Goal: Task Accomplishment & Management: Manage account settings

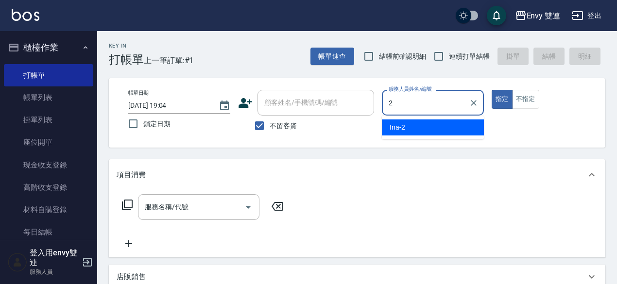
type input "Ina-2"
type button "true"
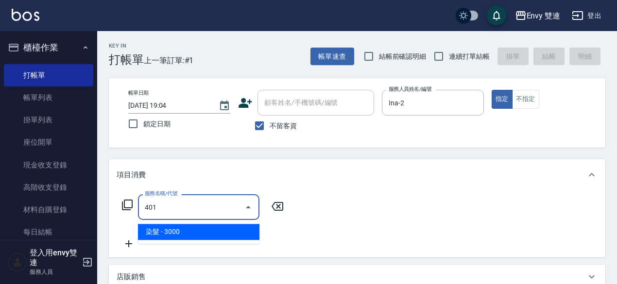
type input "染髮(401)"
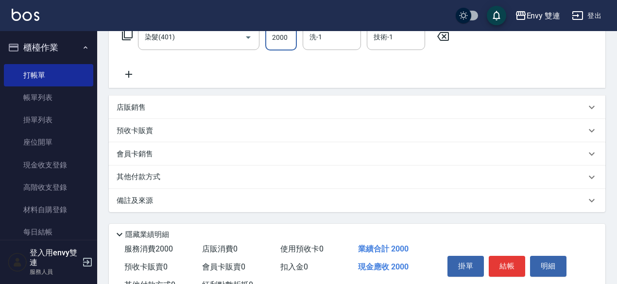
scroll to position [171, 0]
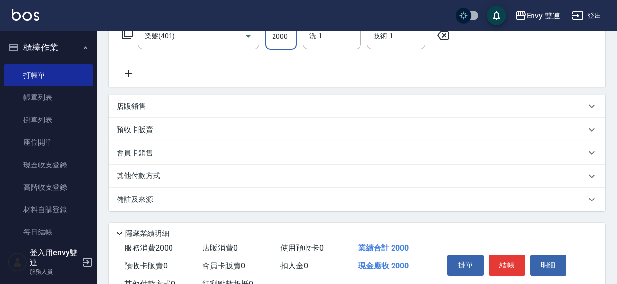
type input "2000"
click at [255, 172] on div "其他付款方式" at bounding box center [351, 176] width 469 height 11
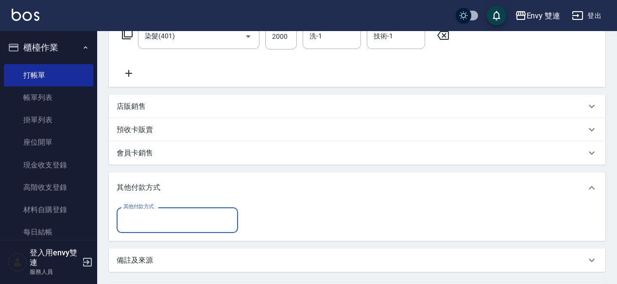
scroll to position [0, 0]
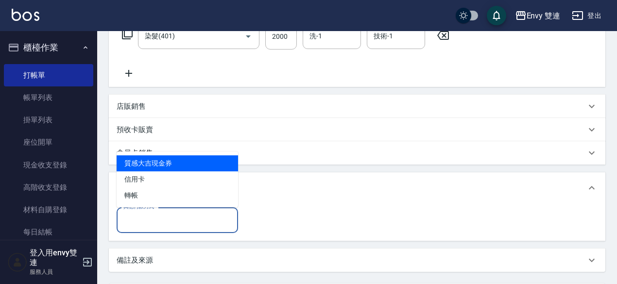
click at [161, 219] on input "其他付款方式" at bounding box center [177, 220] width 113 height 17
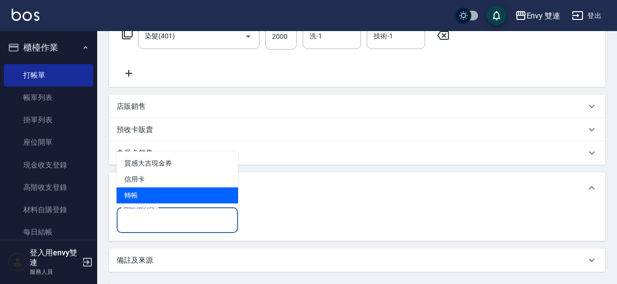
click at [172, 198] on span "轉帳" at bounding box center [177, 196] width 121 height 16
type input "轉帳"
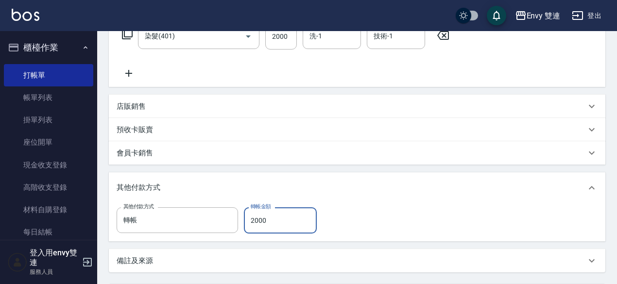
scroll to position [268, 0]
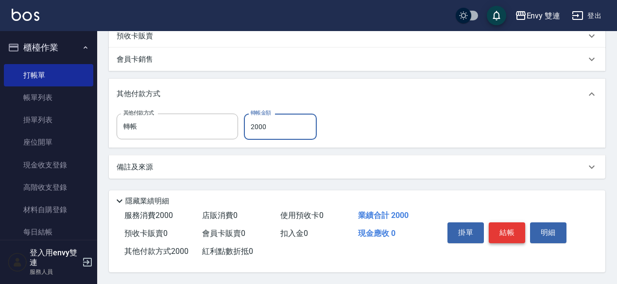
type input "2000"
click at [510, 229] on button "結帳" at bounding box center [507, 233] width 36 height 20
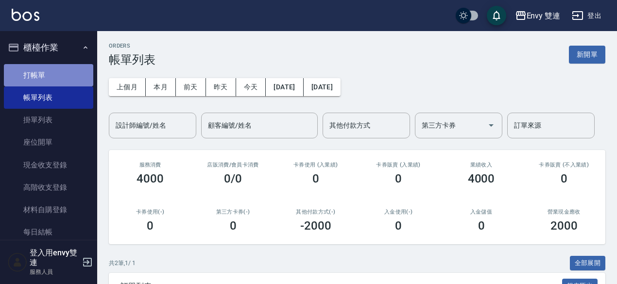
click at [72, 83] on link "打帳單" at bounding box center [48, 75] width 89 height 22
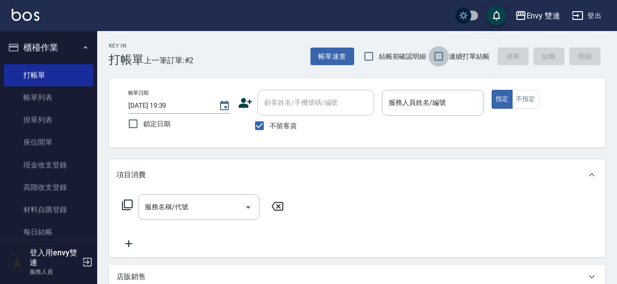
click at [440, 61] on input "連續打單結帳" at bounding box center [439, 56] width 20 height 20
checkbox input "true"
click at [295, 106] on div "顧客姓名/手機號碼/編號 顧客姓名/手機號碼/編號 不留客資" at bounding box center [306, 113] width 136 height 46
drag, startPoint x: 260, startPoint y: 127, endPoint x: 253, endPoint y: 132, distance: 8.8
click at [253, 132] on div "顧客姓名/手機號碼/編號 顧客姓名/手機號碼/編號 不留客資" at bounding box center [306, 113] width 136 height 46
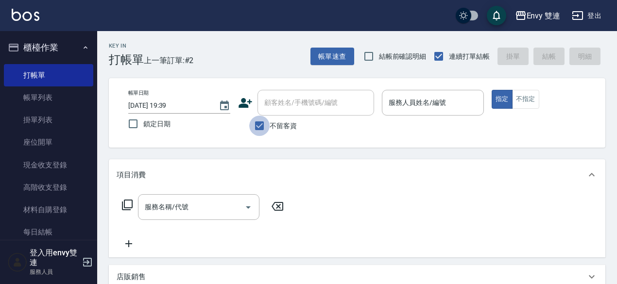
click at [253, 132] on input "不留客資" at bounding box center [259, 126] width 20 height 20
checkbox input "false"
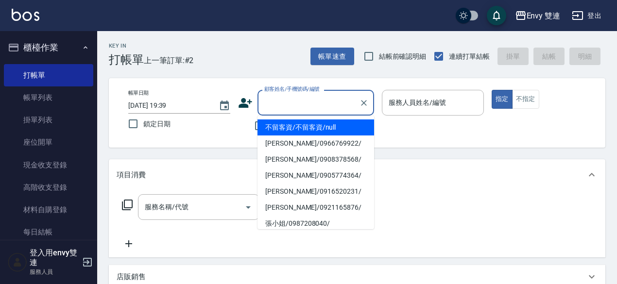
click at [290, 104] on input "顧客姓名/手機號碼/編號" at bounding box center [308, 102] width 93 height 17
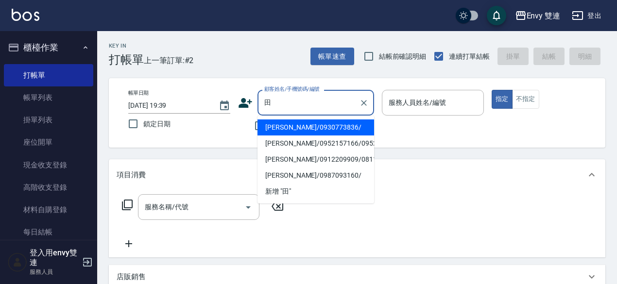
click at [332, 128] on li "[PERSON_NAME]/0930773836/" at bounding box center [316, 128] width 117 height 16
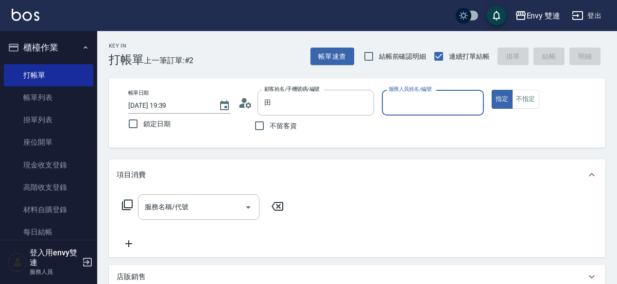
type input "[PERSON_NAME]/0930773836/"
type input "Ina-2"
click at [492, 90] on button "指定" at bounding box center [502, 99] width 21 height 19
type button "true"
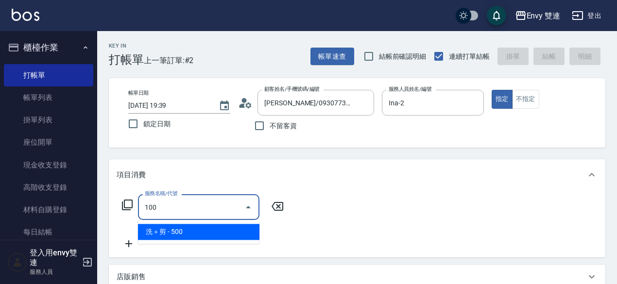
type input "洗＋剪(100)"
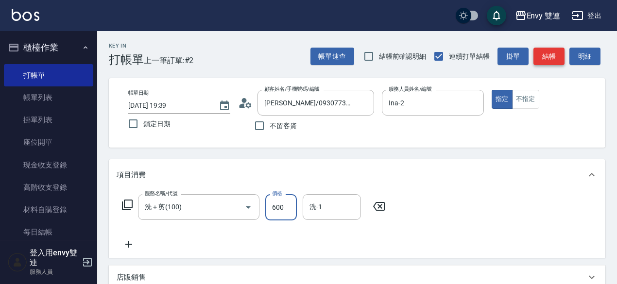
type input "600"
click at [554, 62] on button "結帳" at bounding box center [548, 57] width 31 height 18
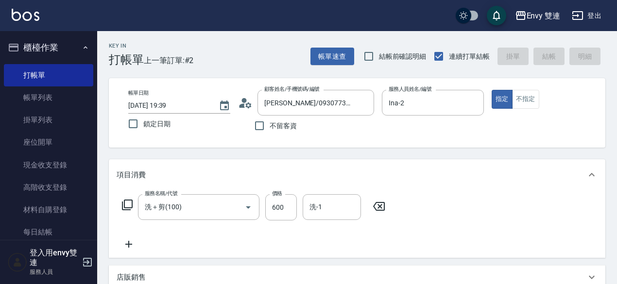
type input "[DATE] 19:40"
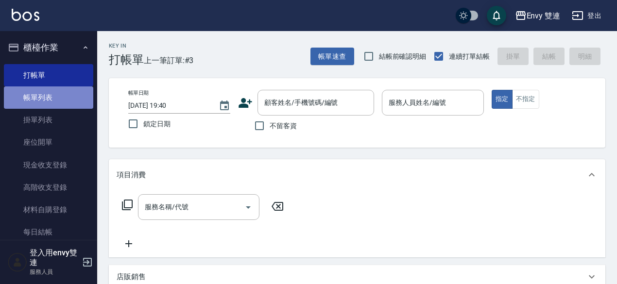
click at [52, 104] on link "帳單列表" at bounding box center [48, 97] width 89 height 22
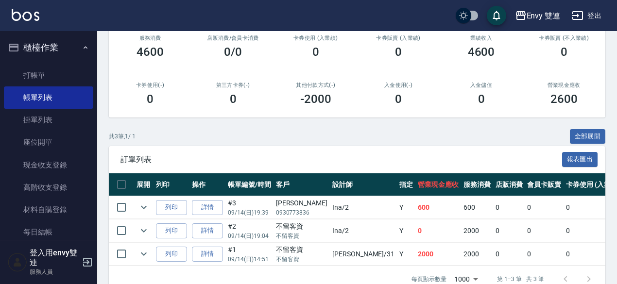
scroll to position [153, 0]
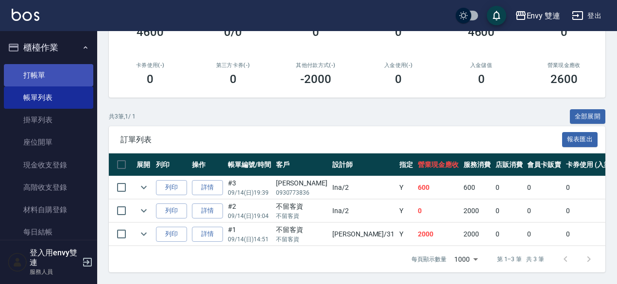
click at [65, 69] on link "打帳單" at bounding box center [48, 75] width 89 height 22
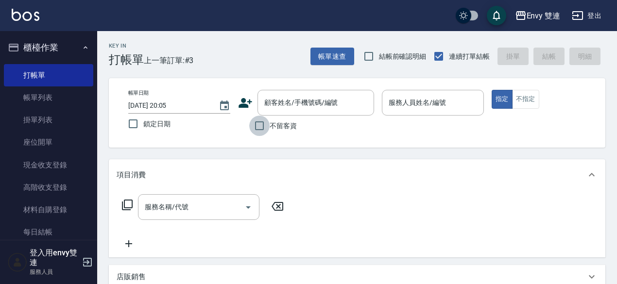
click at [261, 129] on input "不留客資" at bounding box center [259, 126] width 20 height 20
checkbox input "true"
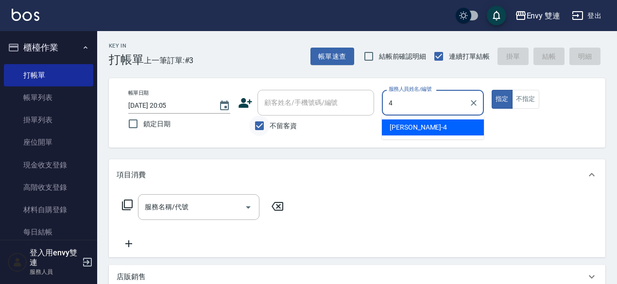
type input "[PERSON_NAME]-4"
type button "true"
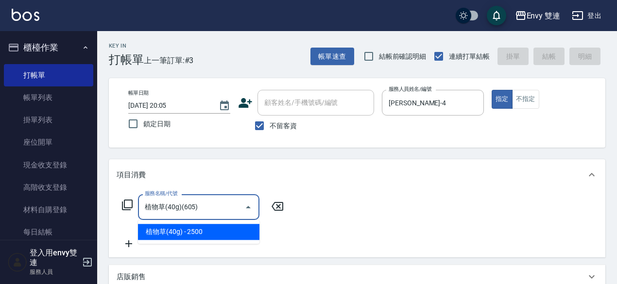
type input "植物草(40g)(605)"
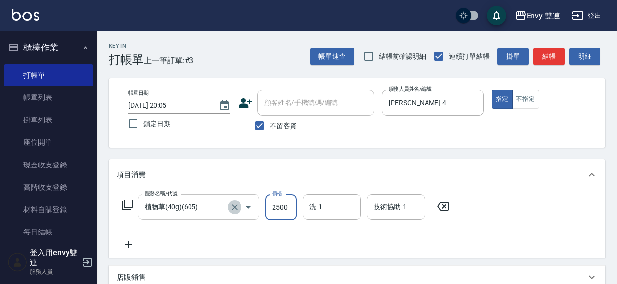
click at [236, 209] on icon "Clear" at bounding box center [235, 208] width 10 height 10
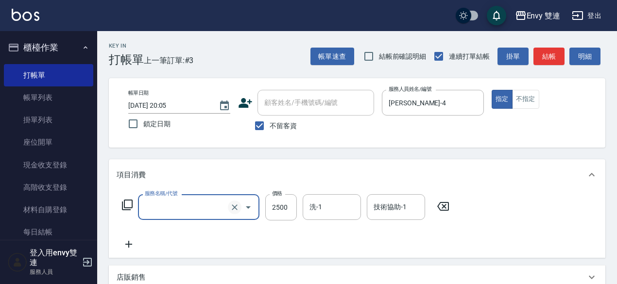
type input "2"
type input "洗＋剪(100)"
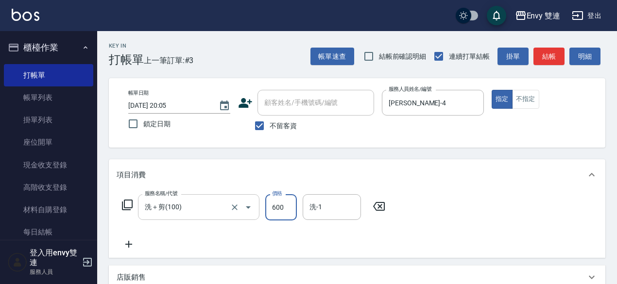
type input "600"
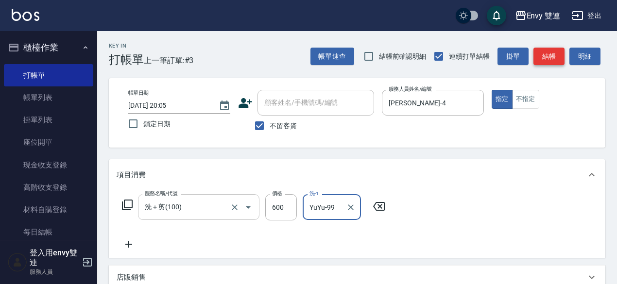
type input "YuYu-99"
click at [557, 62] on button "結帳" at bounding box center [548, 57] width 31 height 18
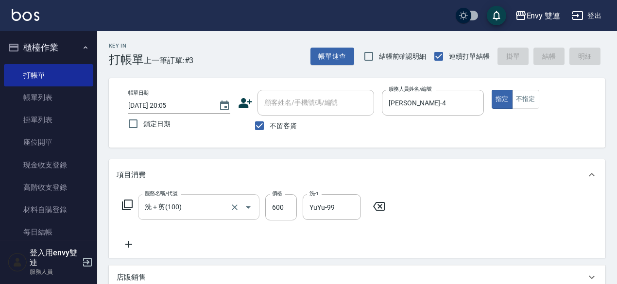
type input "[DATE] 20:06"
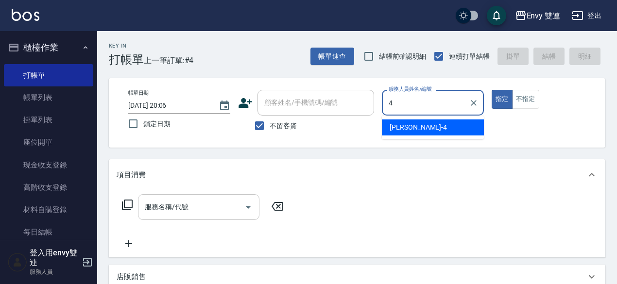
type input "[PERSON_NAME]-4"
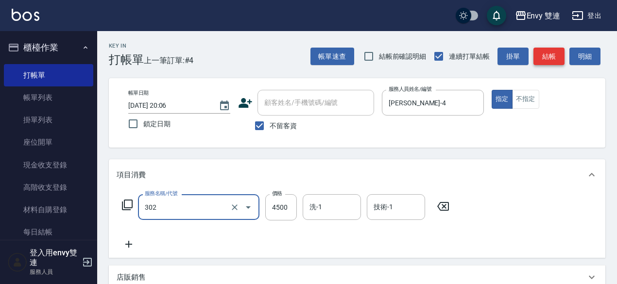
type input "水質感熱塑燙(302)"
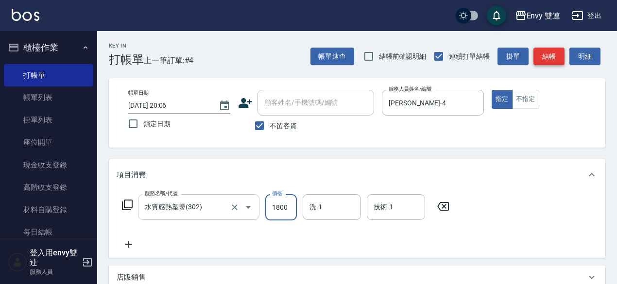
type input "1800"
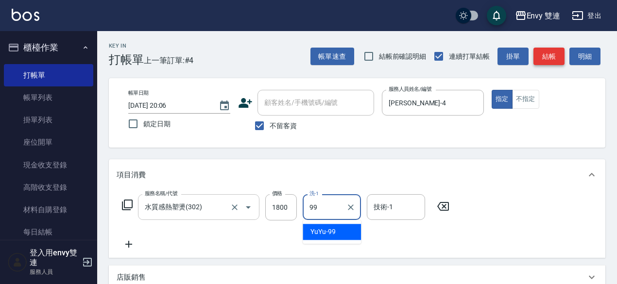
type input "YuYu-99"
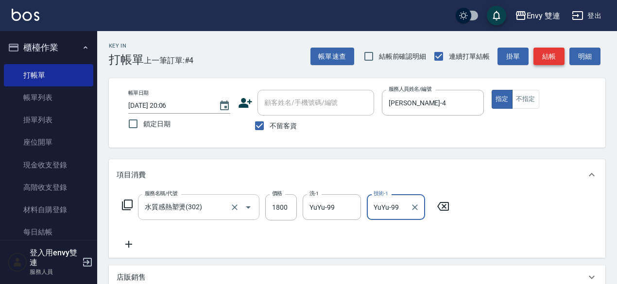
type input "YuYu-99"
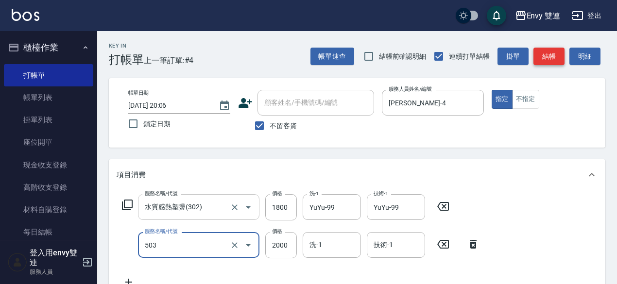
type input "日本結構二段式(503)"
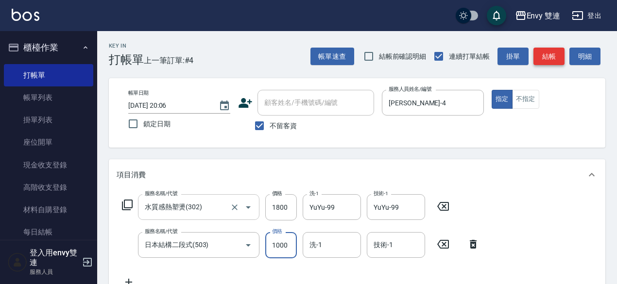
type input "1000"
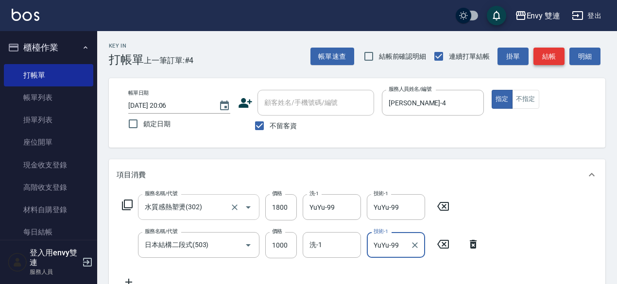
type input "YuYu-99"
click at [550, 53] on button "結帳" at bounding box center [548, 57] width 31 height 18
type input "[DATE] 20:07"
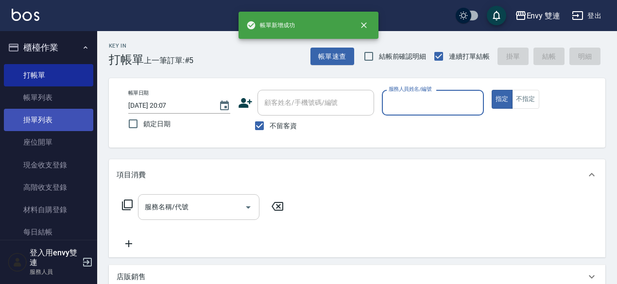
click at [58, 111] on link "掛單列表" at bounding box center [48, 120] width 89 height 22
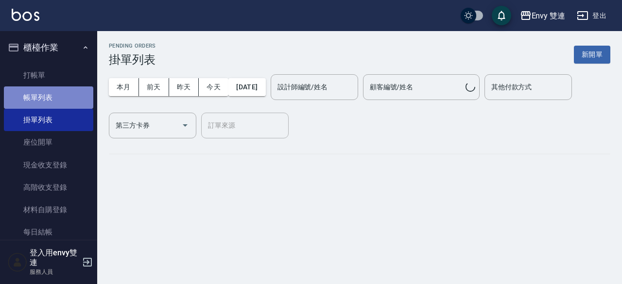
click at [54, 102] on link "帳單列表" at bounding box center [48, 97] width 89 height 22
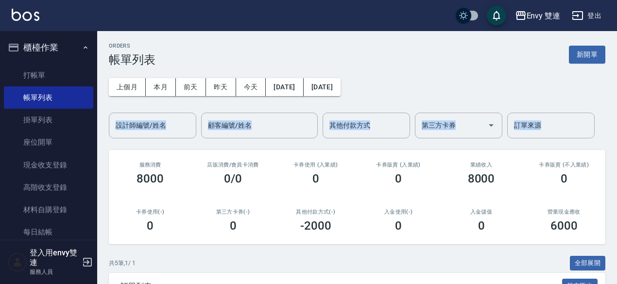
drag, startPoint x: 617, startPoint y: 52, endPoint x: 621, endPoint y: 71, distance: 19.4
click at [617, 71] on html "Envy 雙連 登出 櫃檯作業 打帳單 帳單列表 掛單列表 座位開單 現金收支登錄 高階收支登錄 材料自購登錄 每日結帳 排班表 掃碼打卡 預約管理 預約管理…" at bounding box center [308, 239] width 617 height 478
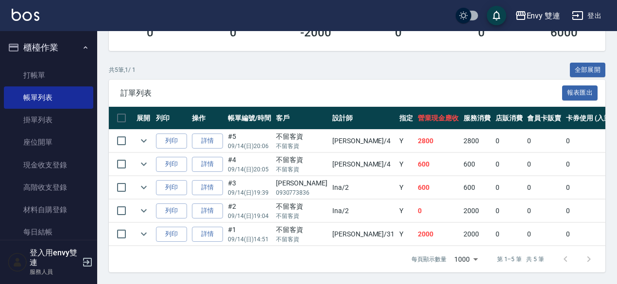
click at [204, 142] on td "詳情" at bounding box center [207, 141] width 36 height 23
click at [204, 140] on link "詳情" at bounding box center [207, 141] width 31 height 15
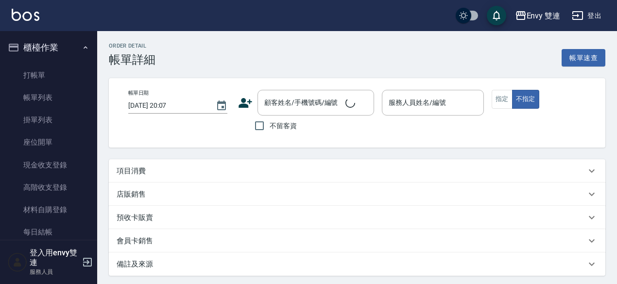
type input "[DATE] 20:06"
checkbox input "true"
type input "[PERSON_NAME]-4"
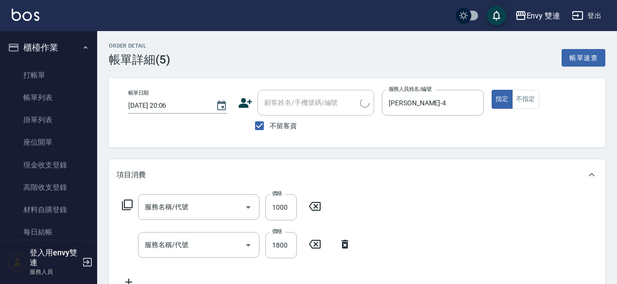
type input "日本結構二段式(503)"
type input "水質感熱塑燙(302)"
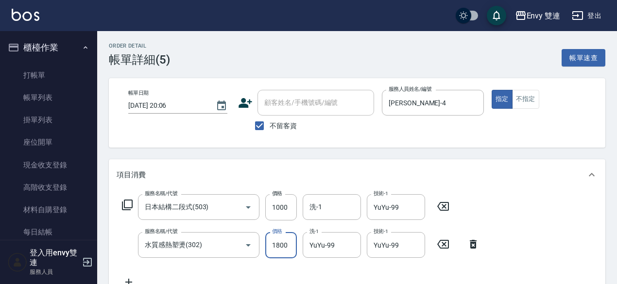
click at [289, 253] on input "1800" at bounding box center [281, 245] width 32 height 26
click at [350, 241] on icon "Clear" at bounding box center [351, 246] width 10 height 10
type input "1200"
click at [285, 244] on input "1200" at bounding box center [281, 245] width 32 height 26
type input "1800"
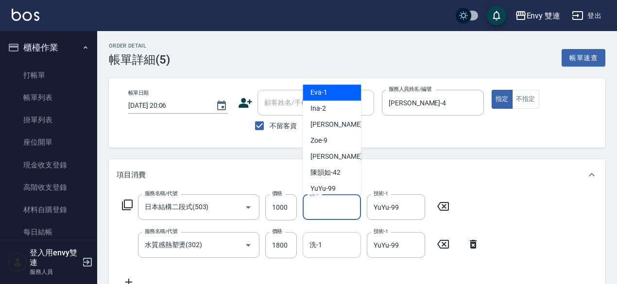
click at [334, 208] on input "洗-1" at bounding box center [332, 207] width 50 height 17
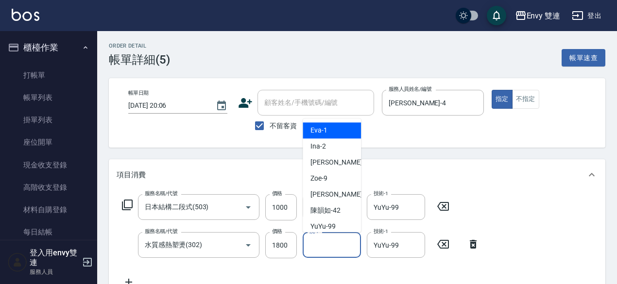
click at [324, 248] on input "洗-1" at bounding box center [332, 245] width 50 height 17
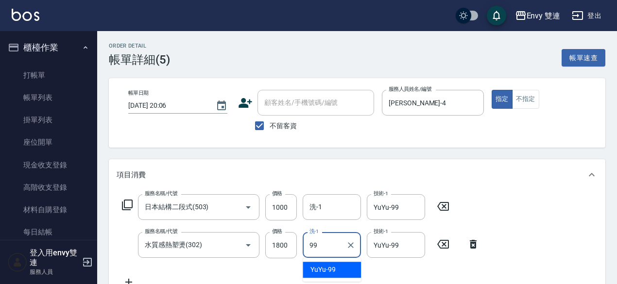
type input "YuYu-99"
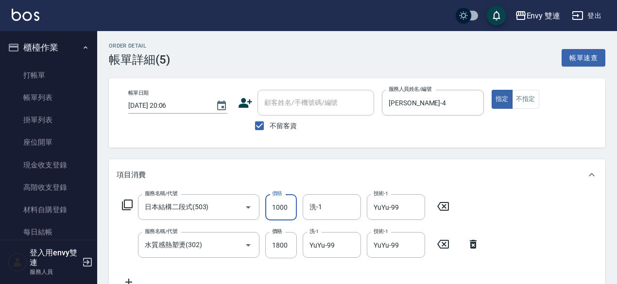
click at [268, 210] on input "1000" at bounding box center [281, 207] width 32 height 26
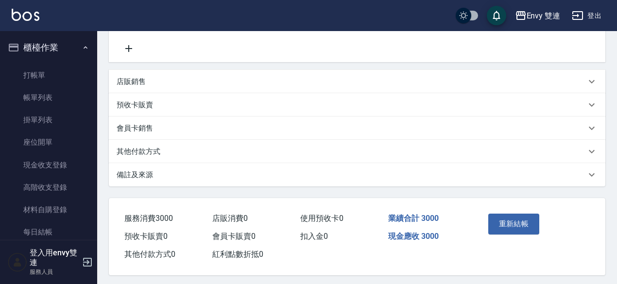
scroll to position [238, 0]
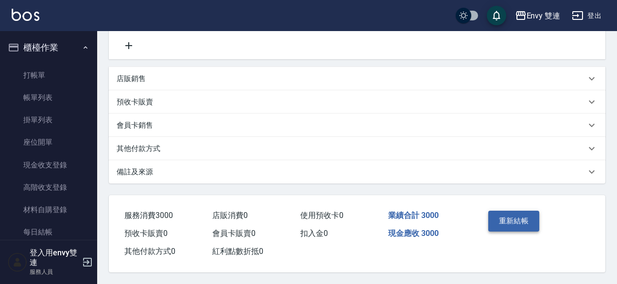
type input "1200"
click at [531, 214] on button "重新結帳" at bounding box center [514, 221] width 52 height 20
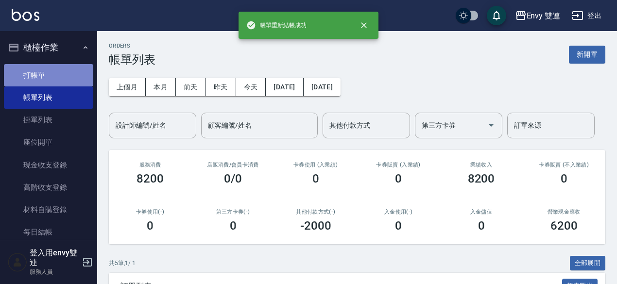
click at [60, 77] on link "打帳單" at bounding box center [48, 75] width 89 height 22
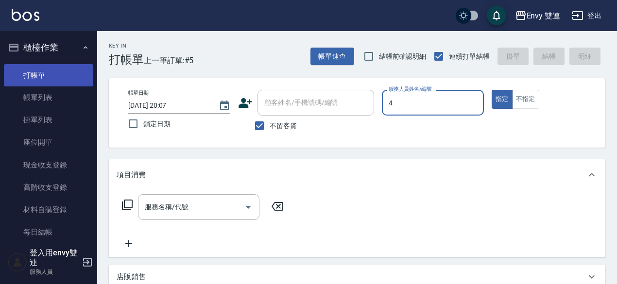
type input "[PERSON_NAME]-4"
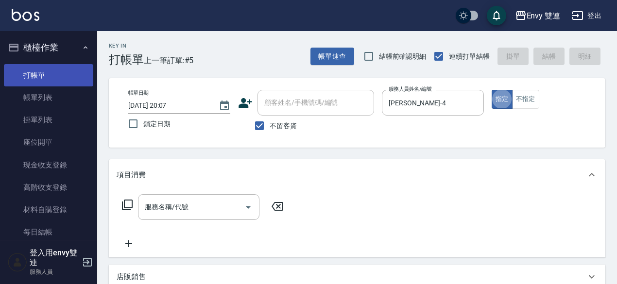
type button "true"
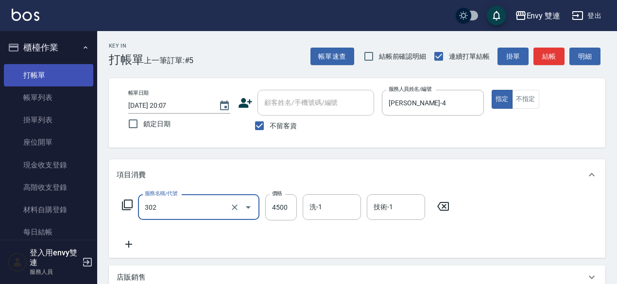
type input "水質感熱塑燙(302)"
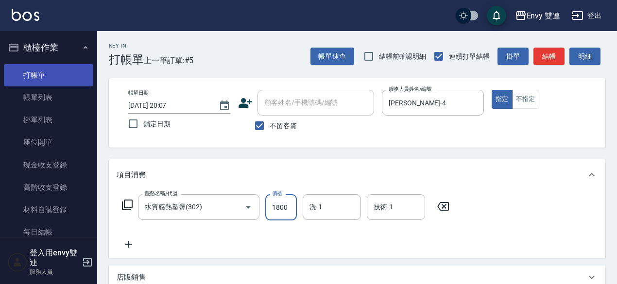
type input "1800"
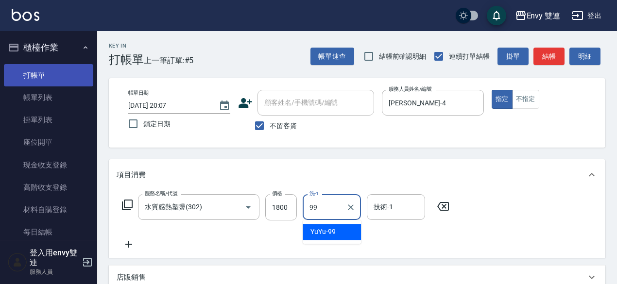
type input "YuYu-99"
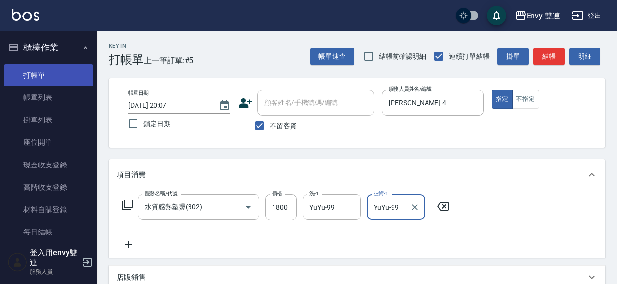
type input "YuYu-99"
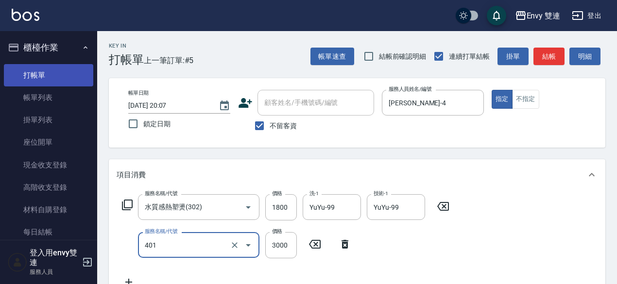
type input "染髮(401)"
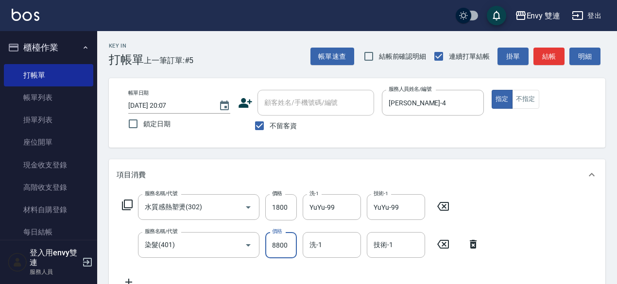
click at [283, 245] on input "8800" at bounding box center [281, 245] width 32 height 26
type input "800"
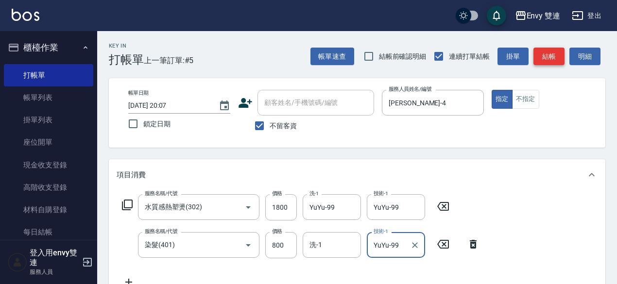
type input "YuYu-99"
click at [554, 52] on button "結帳" at bounding box center [548, 57] width 31 height 18
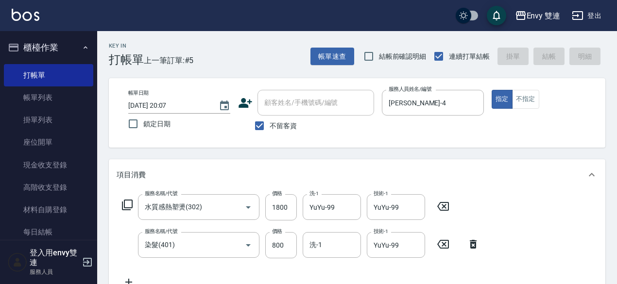
type input "[DATE] 20:08"
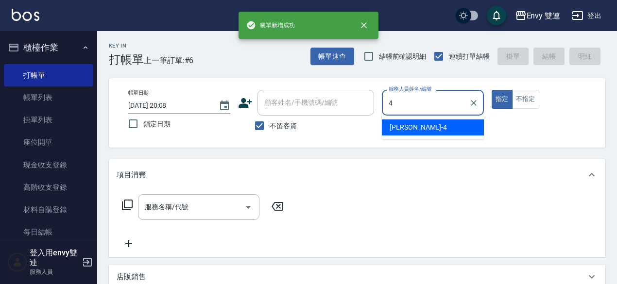
type input "[PERSON_NAME]-4"
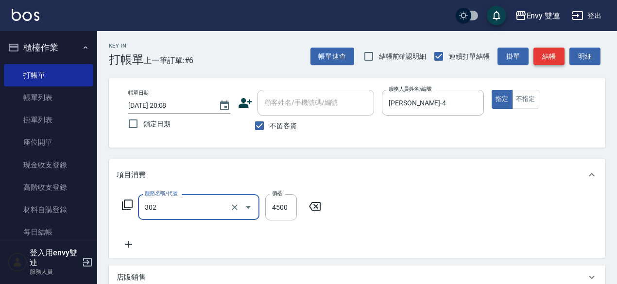
type input "水質感熱塑燙(302)"
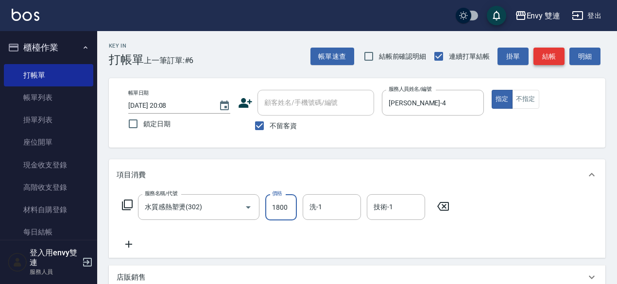
type input "1800"
type input "302"
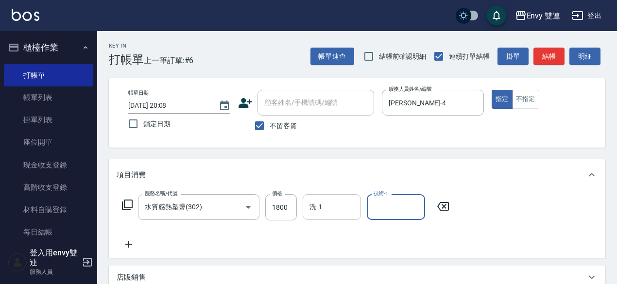
click at [318, 216] on div "洗-1" at bounding box center [332, 207] width 58 height 26
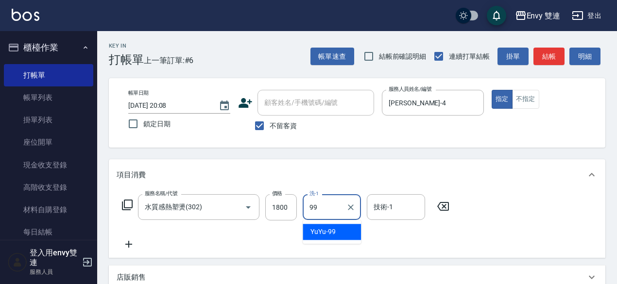
type input "YuYu-99"
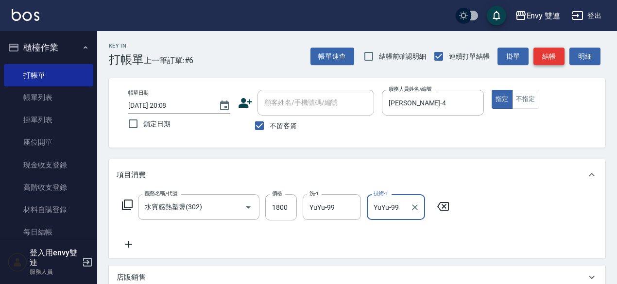
type input "YuYu-99"
click at [552, 52] on button "結帳" at bounding box center [548, 57] width 31 height 18
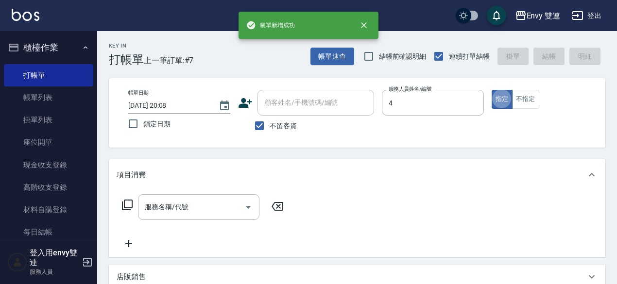
type input "[PERSON_NAME]-4"
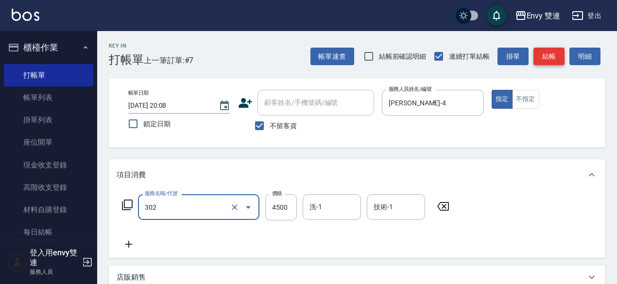
type input "水質感熱塑燙(302)"
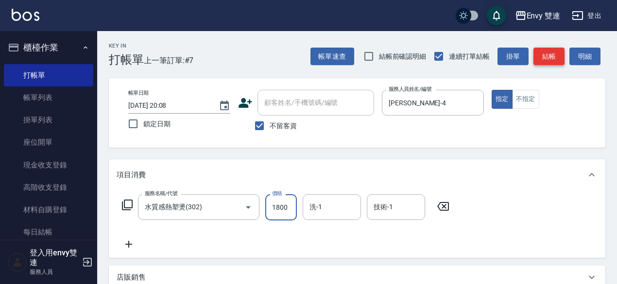
type input "1800"
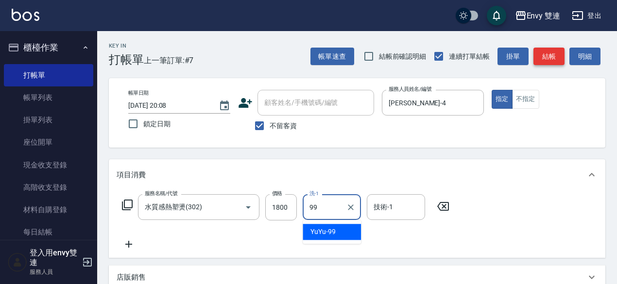
type input "YuYu-99"
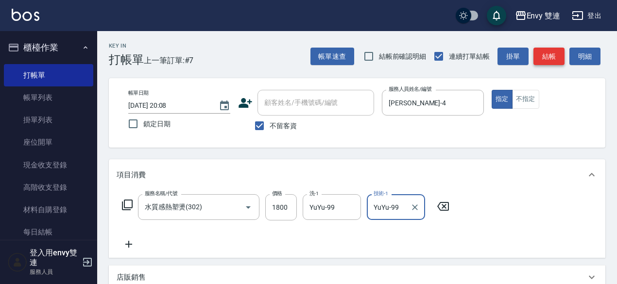
type input "YuYu-99"
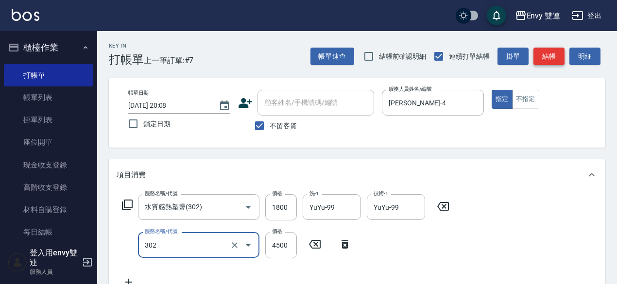
type input "水質感熱塑燙(302)"
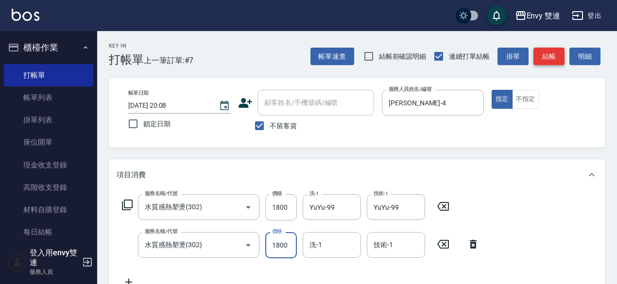
type input "1800"
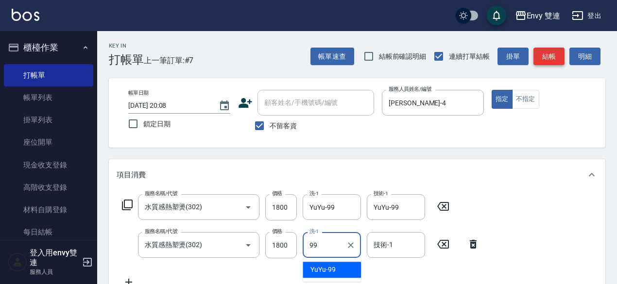
type input "YuYu-99"
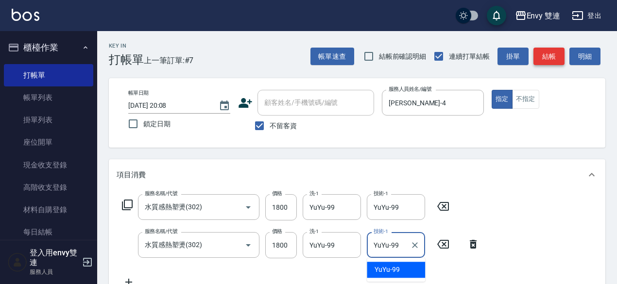
type input "YuYu-99"
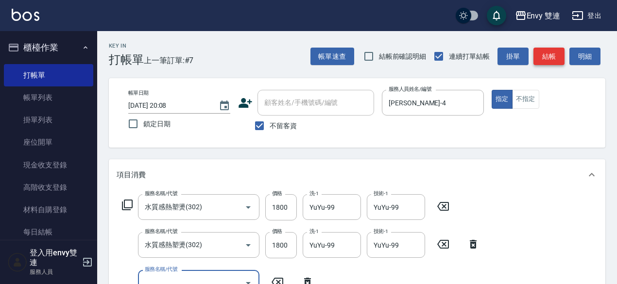
scroll to position [7, 0]
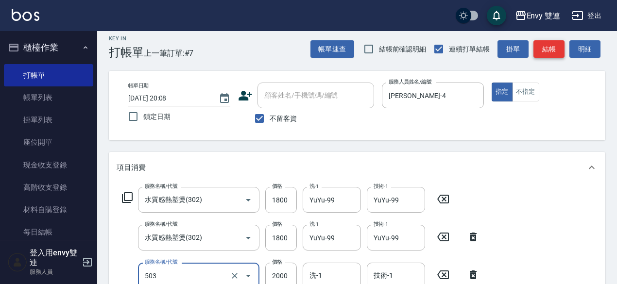
type input "日本結構二段式(503)"
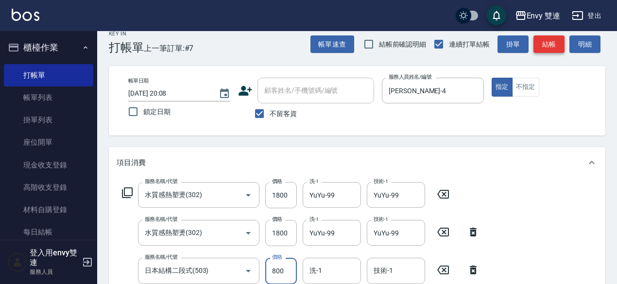
type input "800"
type input "YuYu-99"
click at [559, 44] on button "結帳" at bounding box center [548, 44] width 31 height 18
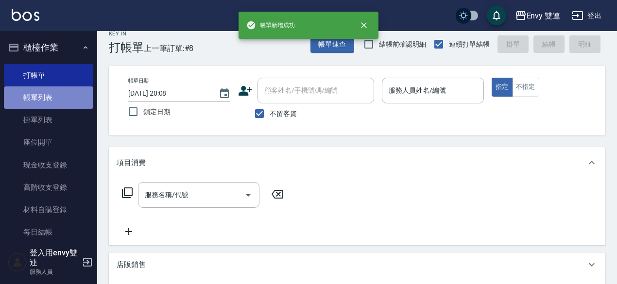
click at [53, 103] on link "帳單列表" at bounding box center [48, 97] width 89 height 22
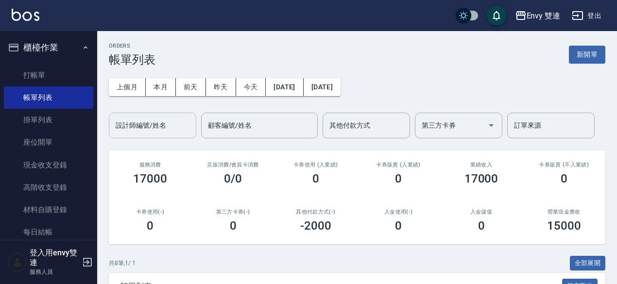
click at [137, 120] on input "設計師編號/姓名" at bounding box center [152, 125] width 79 height 17
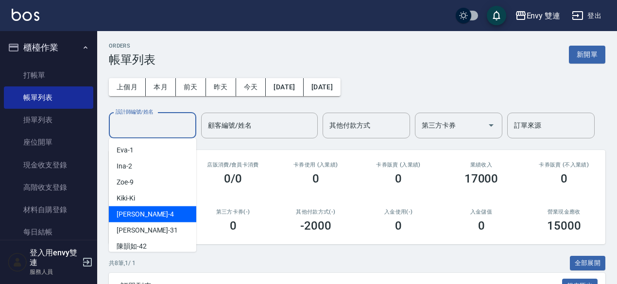
click at [145, 208] on div "[PERSON_NAME] -4" at bounding box center [152, 214] width 87 height 16
type input "[PERSON_NAME]-4"
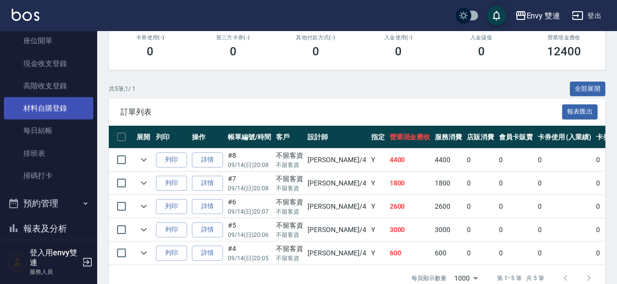
scroll to position [102, 0]
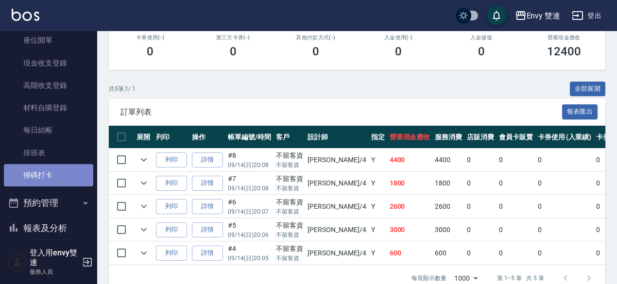
click at [68, 184] on link "掃碼打卡" at bounding box center [48, 175] width 89 height 22
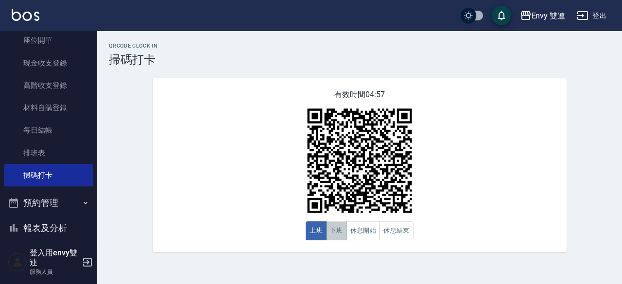
click at [338, 225] on button "下班" at bounding box center [336, 231] width 21 height 19
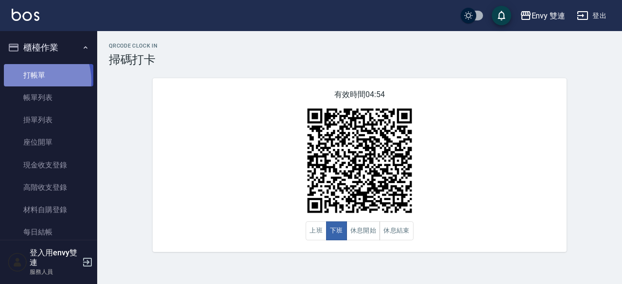
click at [30, 81] on link "打帳單" at bounding box center [48, 75] width 89 height 22
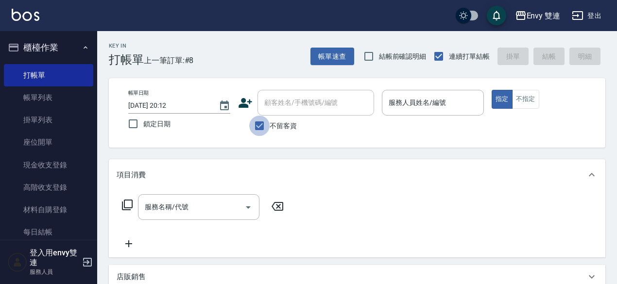
click at [258, 124] on input "不留客資" at bounding box center [259, 126] width 20 height 20
checkbox input "false"
click at [245, 103] on icon at bounding box center [245, 103] width 15 height 15
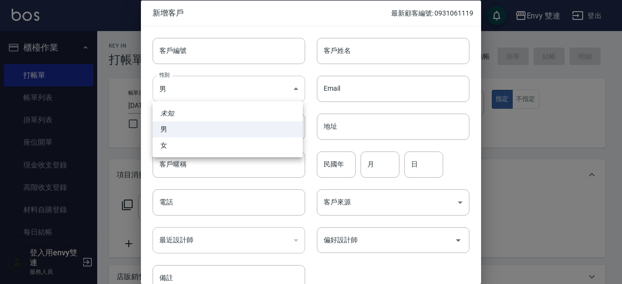
click at [258, 94] on body "Envy 雙連 登出 櫃檯作業 打帳單 帳單列表 掛單列表 座位開單 現金收支登錄 高階收支登錄 材料自購登錄 每日結帳 排班表 掃碼打卡 預約管理 預約管理…" at bounding box center [311, 255] width 622 height 511
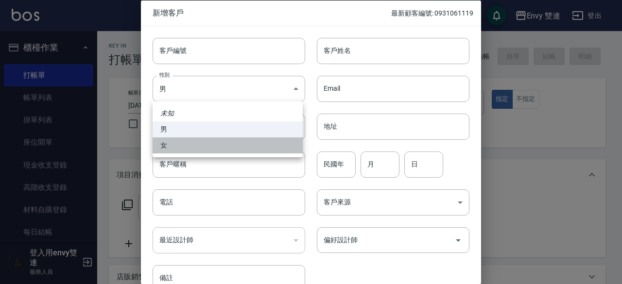
click at [243, 147] on li "女" at bounding box center [228, 145] width 150 height 16
type input "[DEMOGRAPHIC_DATA]"
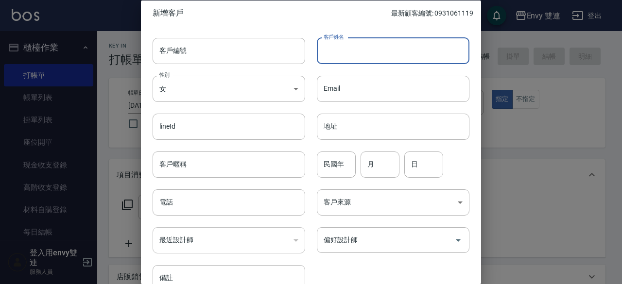
click at [335, 50] on input "客戶姓名" at bounding box center [393, 50] width 153 height 26
type input "向[PERSON_NAME]"
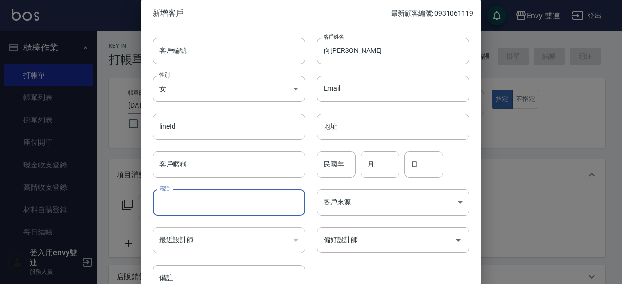
click at [258, 206] on input "電話" at bounding box center [229, 202] width 153 height 26
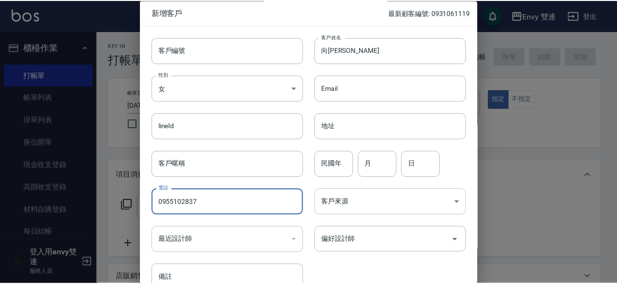
scroll to position [52, 0]
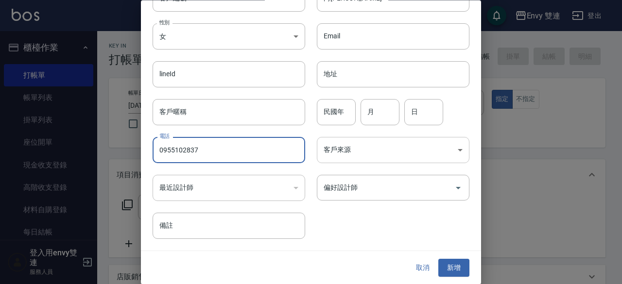
type input "0955102837"
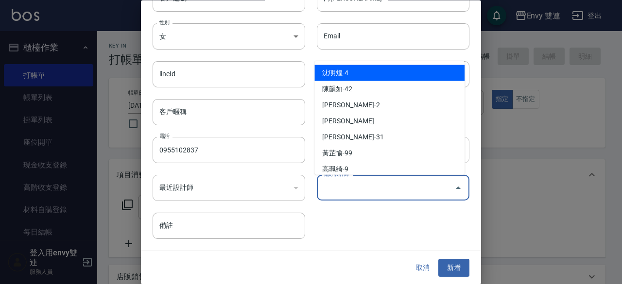
click at [342, 189] on input "偏好設計師" at bounding box center [385, 188] width 129 height 17
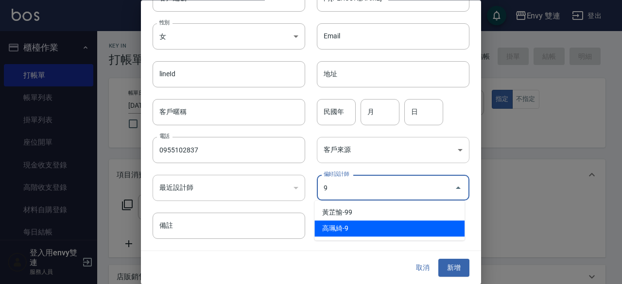
type input "高珮綺"
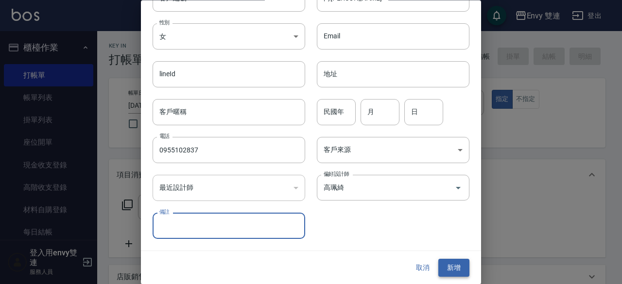
click at [443, 275] on button "新增" at bounding box center [453, 268] width 31 height 18
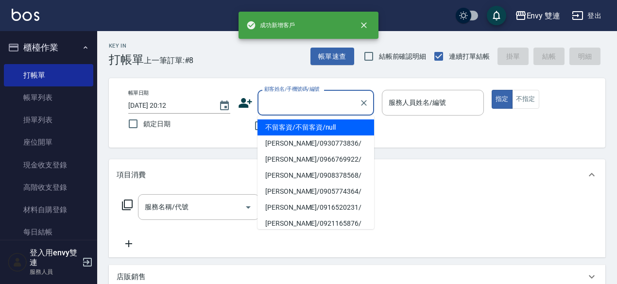
click at [279, 106] on input "顧客姓名/手機號碼/編號" at bounding box center [308, 102] width 93 height 17
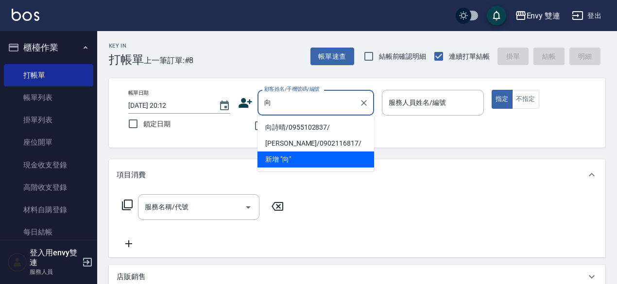
click at [302, 126] on li "向詩晴/0955102837/" at bounding box center [316, 128] width 117 height 16
type input "向詩晴/0955102837/"
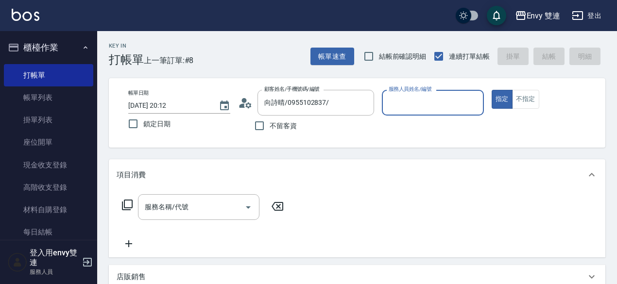
type input "Zoe-9"
click at [185, 201] on input "服務名稱/代號" at bounding box center [191, 207] width 98 height 17
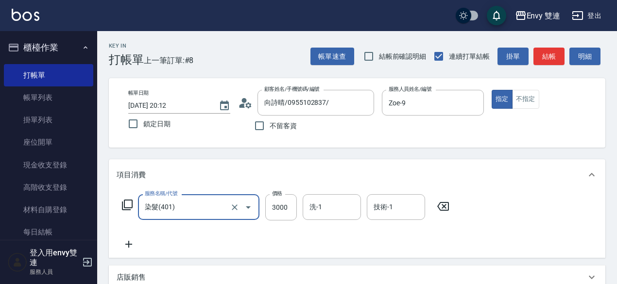
type input "染髮(401)"
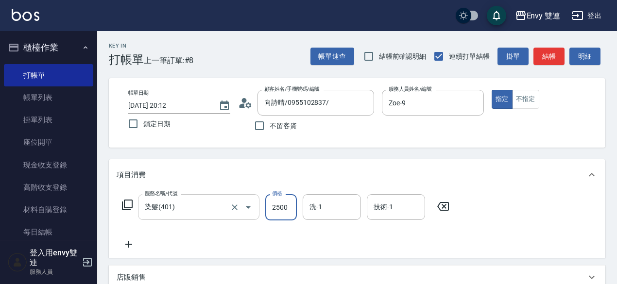
type input "2500"
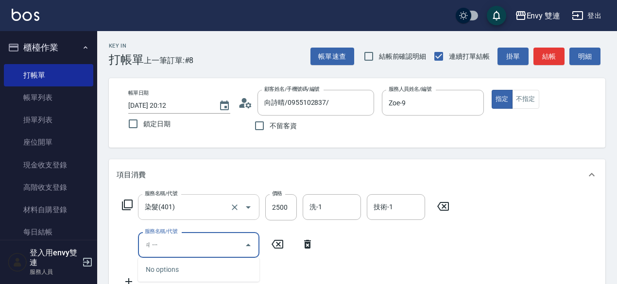
type input "ㄐ"
type input "檢"
type input "剪髮(201)"
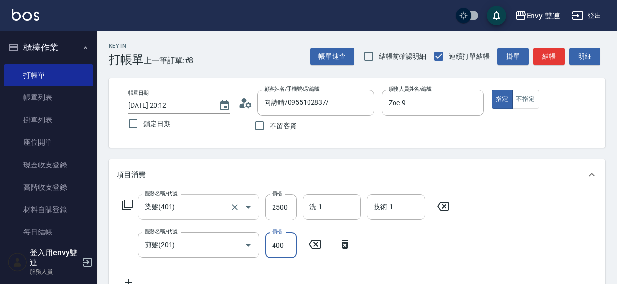
type input "400"
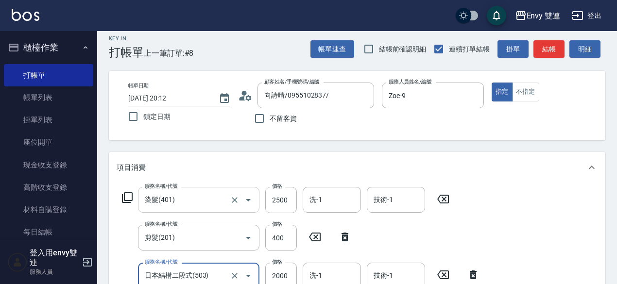
type input "日本結構二段式(503)"
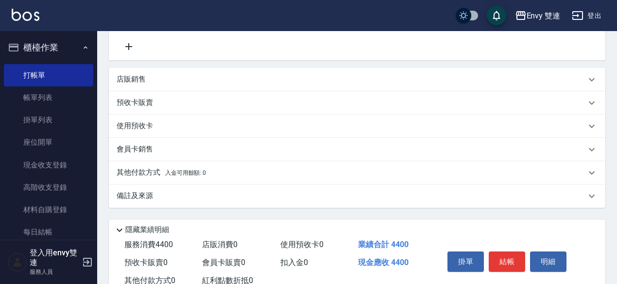
scroll to position [279, 0]
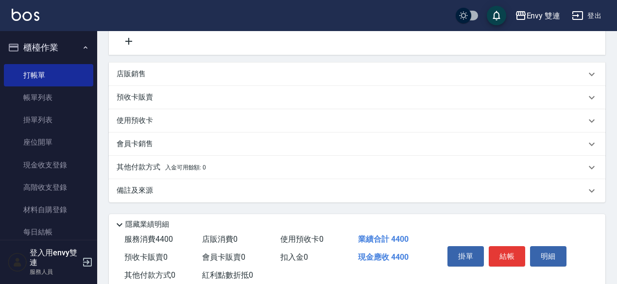
type input "1500"
click at [193, 164] on span "入金可用餘額: 0" at bounding box center [185, 167] width 41 height 7
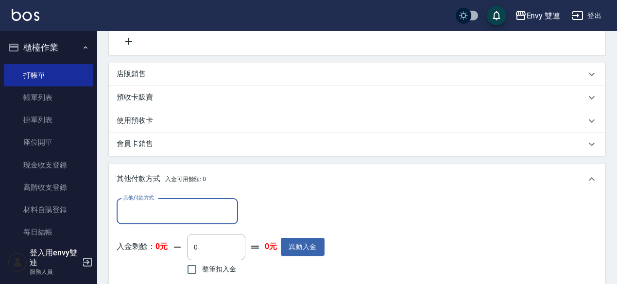
scroll to position [0, 0]
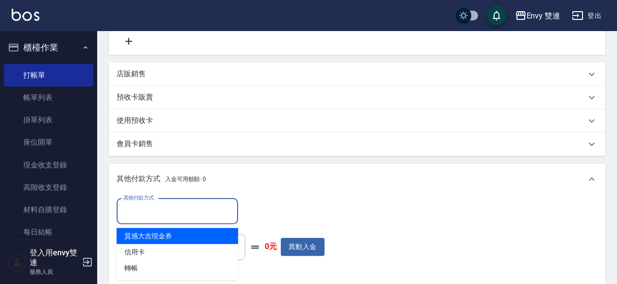
click at [187, 204] on input "其他付款方式" at bounding box center [177, 211] width 113 height 17
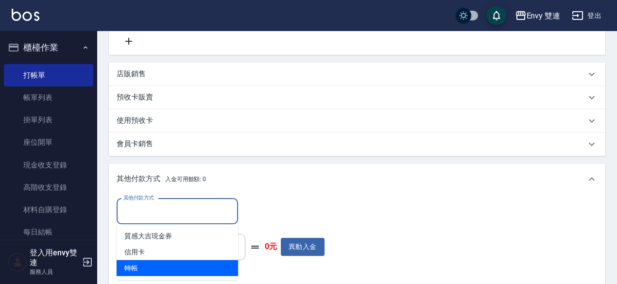
click at [161, 268] on span "轉帳" at bounding box center [177, 268] width 121 height 16
type input "轉帳"
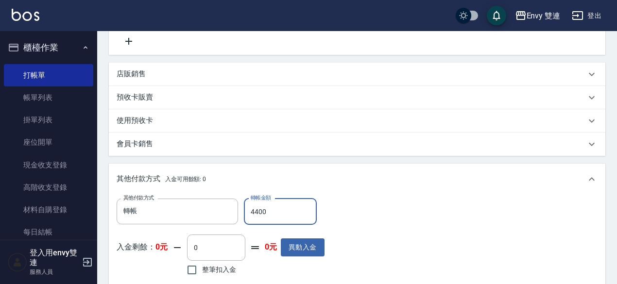
scroll to position [421, 0]
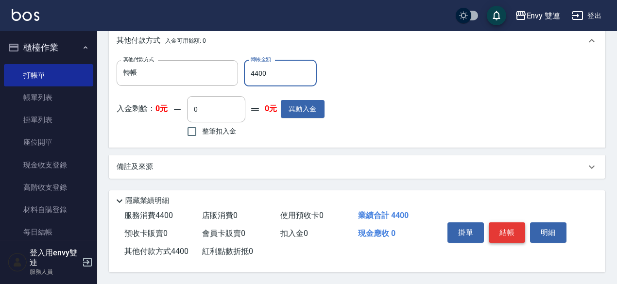
type input "4400"
click at [500, 229] on button "結帳" at bounding box center [507, 233] width 36 height 20
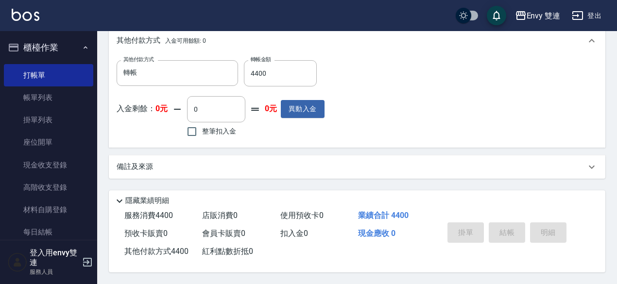
type input "[DATE] 20:16"
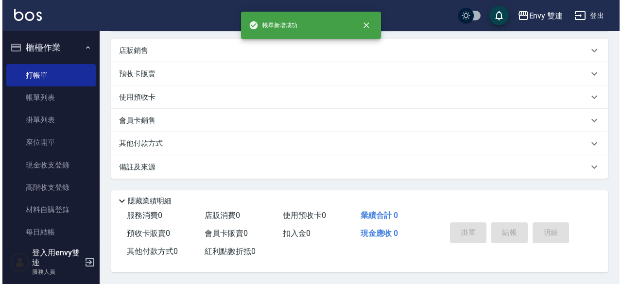
scroll to position [0, 0]
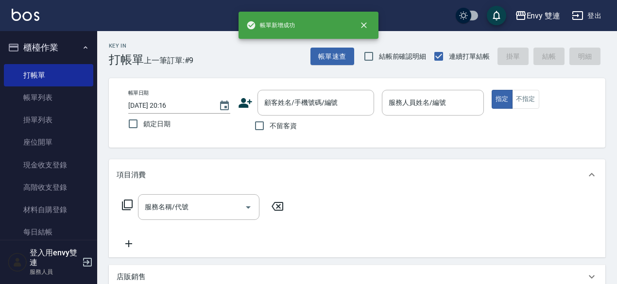
click at [247, 103] on icon at bounding box center [245, 103] width 15 height 15
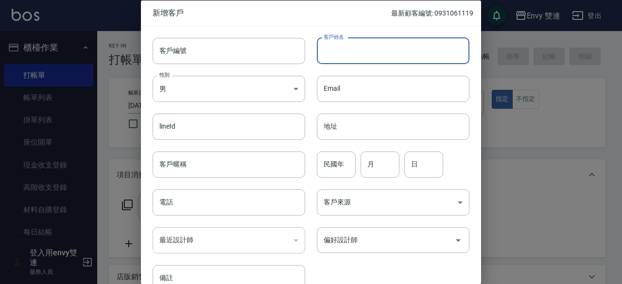
click at [352, 54] on input "客戶姓名" at bounding box center [393, 50] width 153 height 26
type input "[PERSON_NAME]"
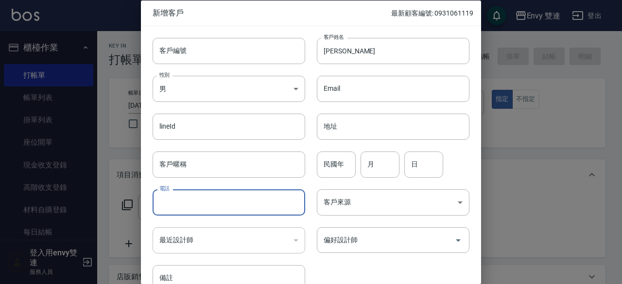
click at [281, 193] on input "電話" at bounding box center [229, 202] width 153 height 26
type input "0985493685"
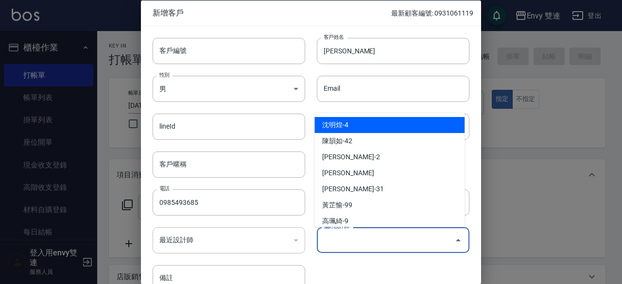
click at [425, 241] on input "偏好設計師" at bounding box center [385, 240] width 129 height 17
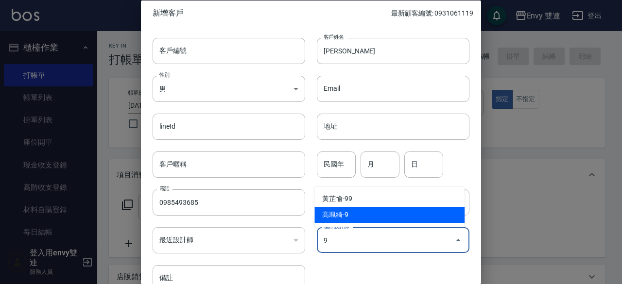
type input "高珮綺"
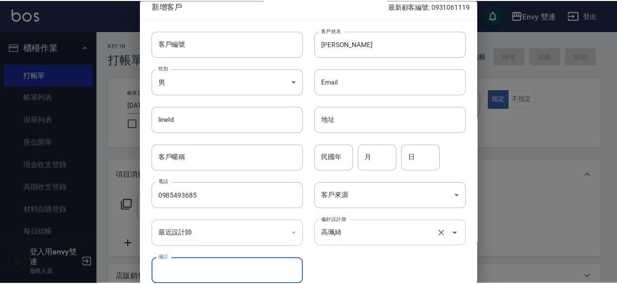
scroll to position [52, 0]
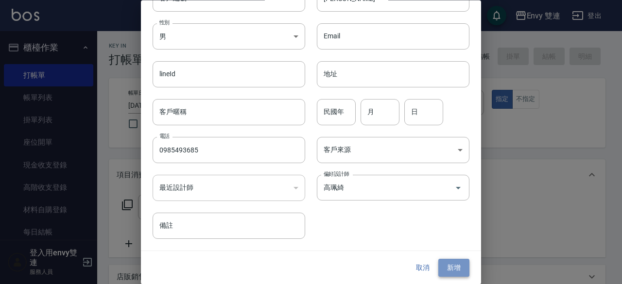
click at [460, 265] on button "新增" at bounding box center [453, 268] width 31 height 18
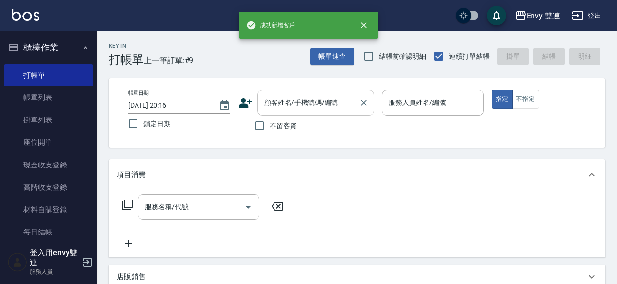
click at [313, 102] on input "顧客姓名/手機號碼/編號" at bounding box center [308, 102] width 93 height 17
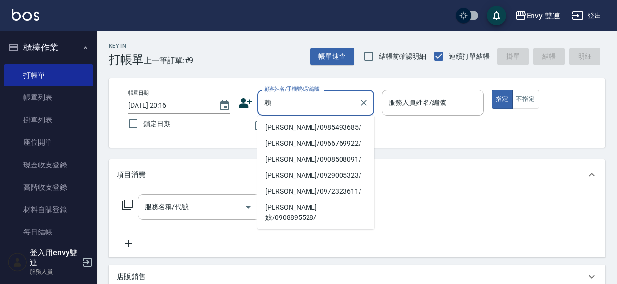
click at [307, 133] on li "[PERSON_NAME]/0985493685/" at bounding box center [316, 128] width 117 height 16
type input "[PERSON_NAME]/0985493685/"
type input "Zoe-9"
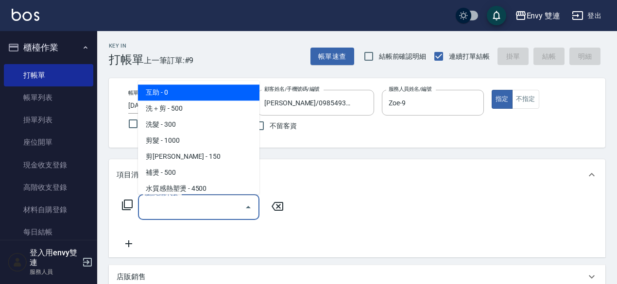
click at [207, 206] on input "服務名稱/代號" at bounding box center [191, 207] width 98 height 17
type input "ㄊ"
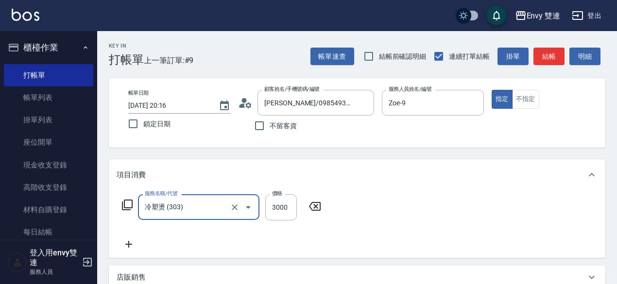
type input "冷塑燙 (303)"
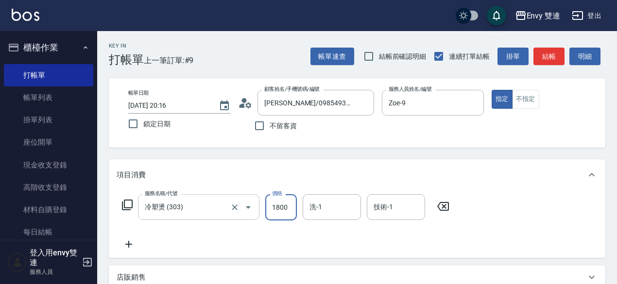
type input "1800"
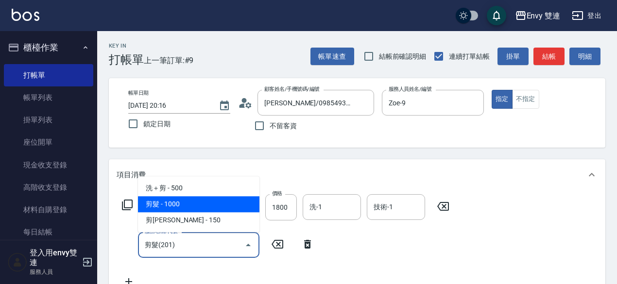
type input "剪髮(201)"
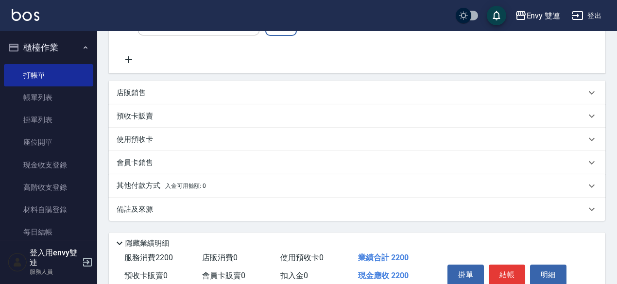
scroll to position [268, 0]
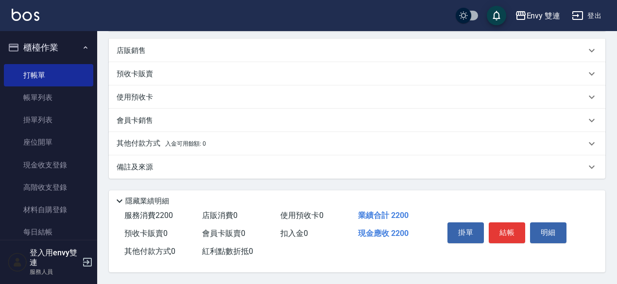
type input "400"
click at [155, 142] on p "其他付款方式 入金可用餘額: 0" at bounding box center [161, 143] width 89 height 11
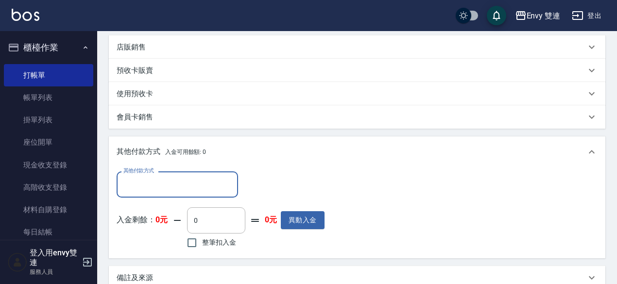
scroll to position [0, 0]
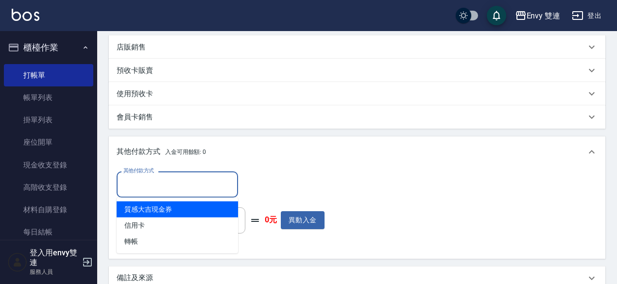
click at [154, 180] on input "其他付款方式" at bounding box center [177, 184] width 113 height 17
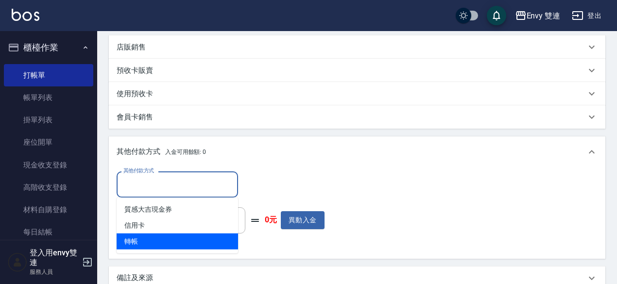
click at [144, 242] on span "轉帳" at bounding box center [177, 242] width 121 height 16
type input "轉帳"
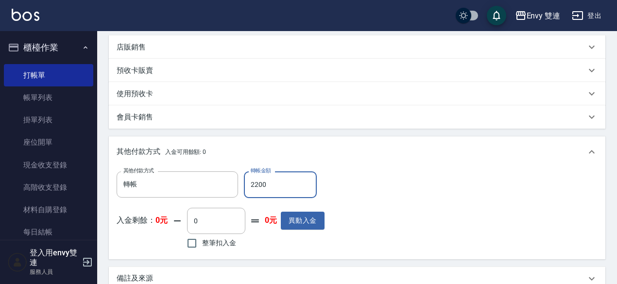
scroll to position [383, 0]
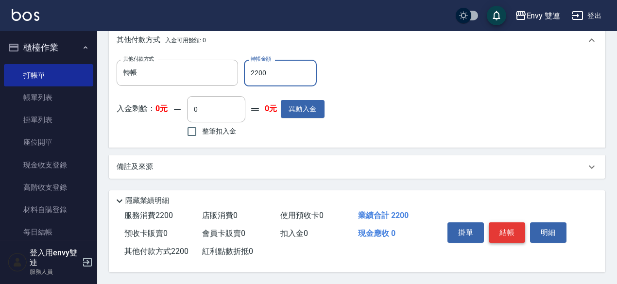
type input "2200"
click at [509, 234] on button "結帳" at bounding box center [507, 233] width 36 height 20
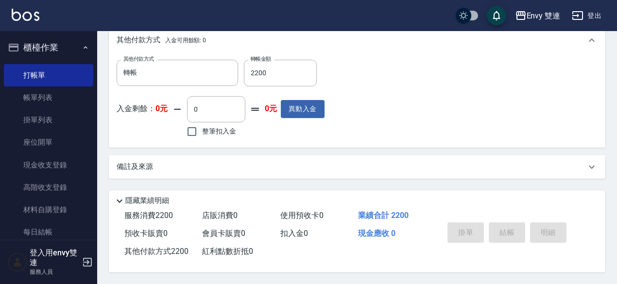
type input "[DATE] 20:17"
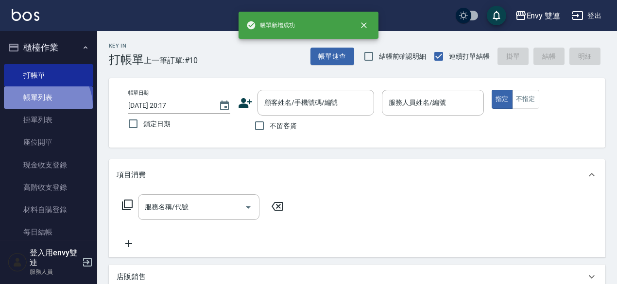
click at [41, 106] on link "帳單列表" at bounding box center [48, 97] width 89 height 22
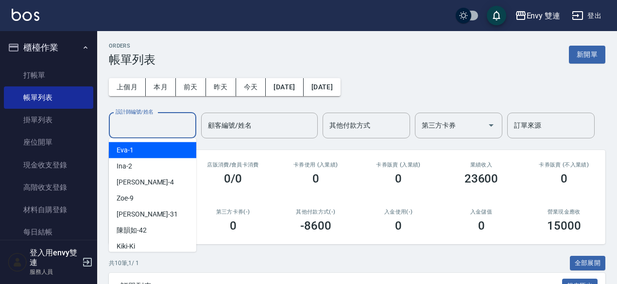
click at [152, 120] on input "設計師編號/姓名" at bounding box center [152, 125] width 79 height 17
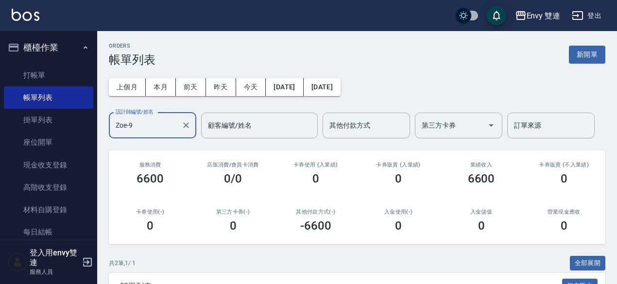
scroll to position [214, 0]
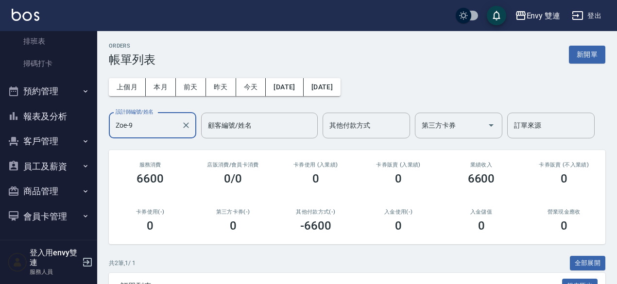
type input "Zoe-9"
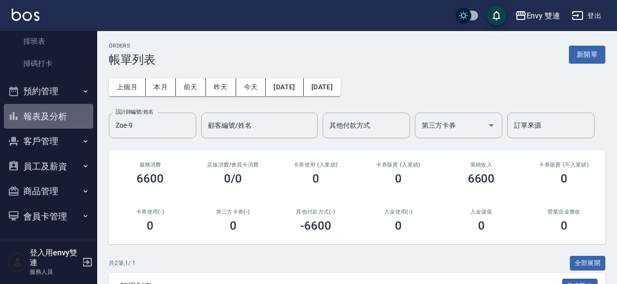
click at [49, 110] on button "報表及分析" at bounding box center [48, 116] width 89 height 25
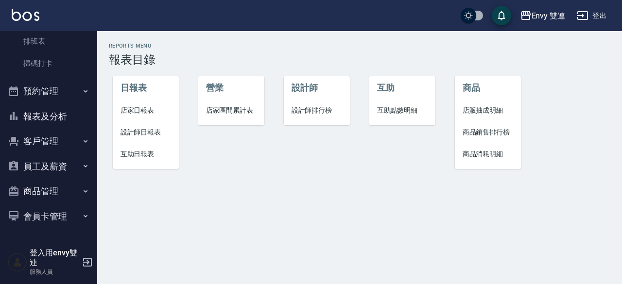
click at [140, 128] on span "設計師日報表" at bounding box center [145, 132] width 51 height 10
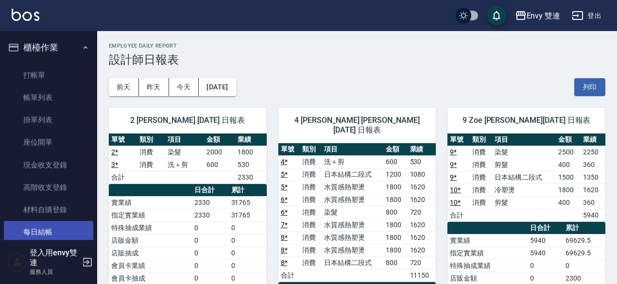
click at [68, 225] on link "每日結帳" at bounding box center [48, 232] width 89 height 22
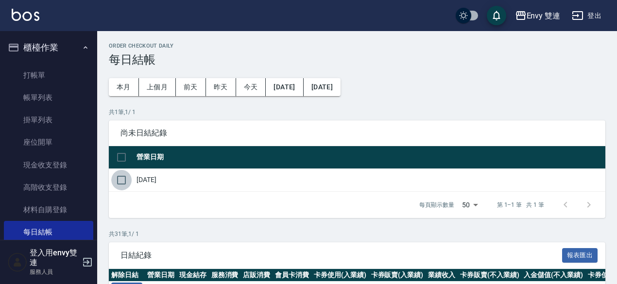
click at [121, 181] on input "checkbox" at bounding box center [121, 180] width 20 height 20
checkbox input "true"
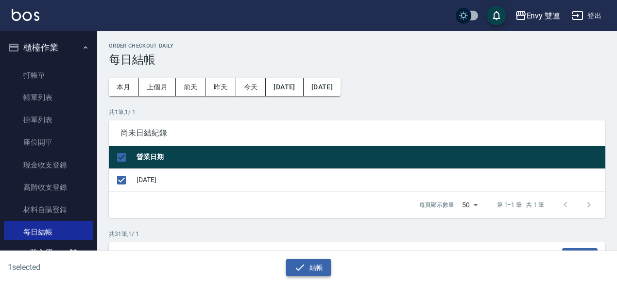
drag, startPoint x: 310, startPoint y: 280, endPoint x: 307, endPoint y: 269, distance: 12.0
click at [307, 269] on div "1 selected 結帳" at bounding box center [308, 268] width 617 height 34
click at [307, 269] on button "結帳" at bounding box center [308, 268] width 45 height 18
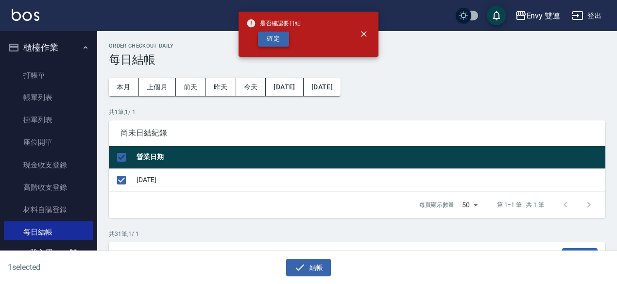
click at [272, 34] on button "確定" at bounding box center [273, 39] width 31 height 15
checkbox input "false"
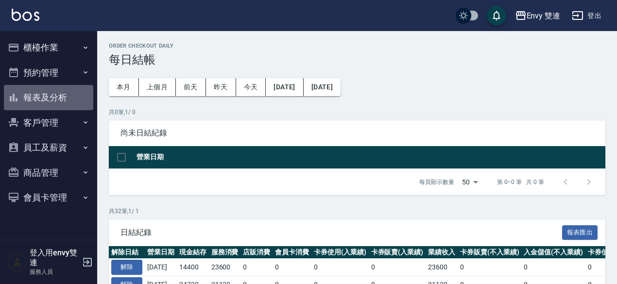
click at [66, 96] on button "報表及分析" at bounding box center [48, 97] width 89 height 25
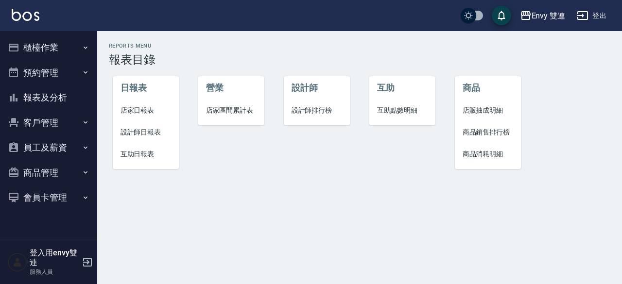
click at [152, 107] on span "店家日報表" at bounding box center [145, 110] width 51 height 10
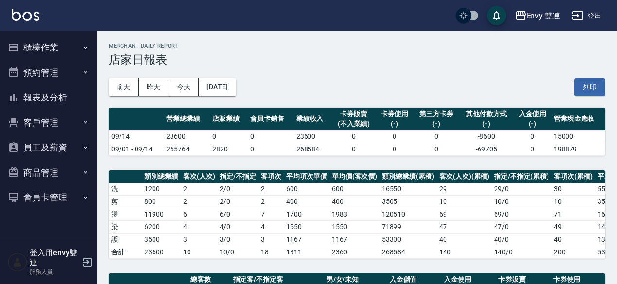
scroll to position [259, 0]
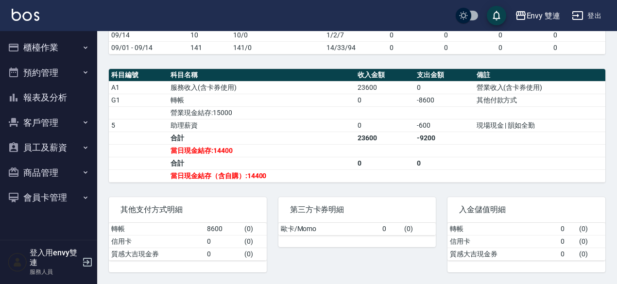
click at [58, 54] on button "櫃檯作業" at bounding box center [48, 47] width 89 height 25
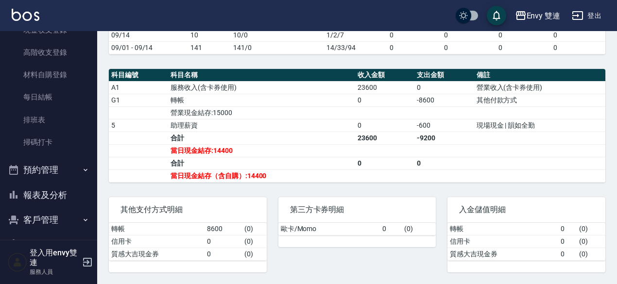
scroll to position [138, 0]
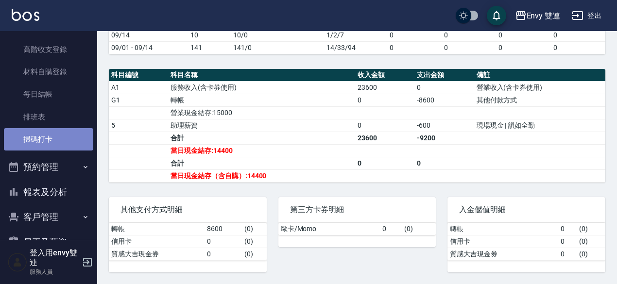
click at [54, 132] on link "掃碼打卡" at bounding box center [48, 139] width 89 height 22
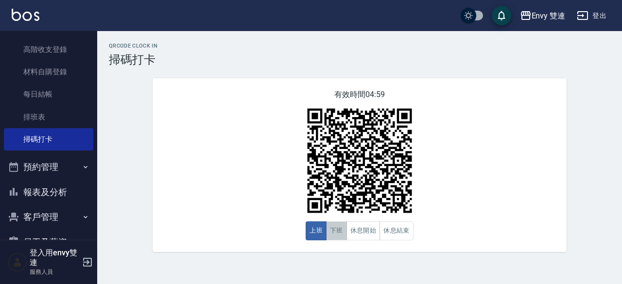
click at [332, 236] on button "下班" at bounding box center [336, 231] width 21 height 19
